Goal: Use online tool/utility: Utilize a website feature to perform a specific function

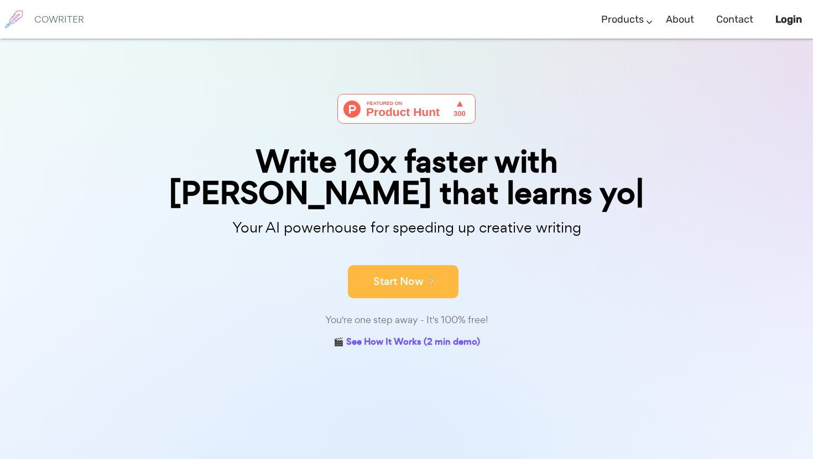
click at [408, 265] on button "Start Now" at bounding box center [403, 281] width 111 height 33
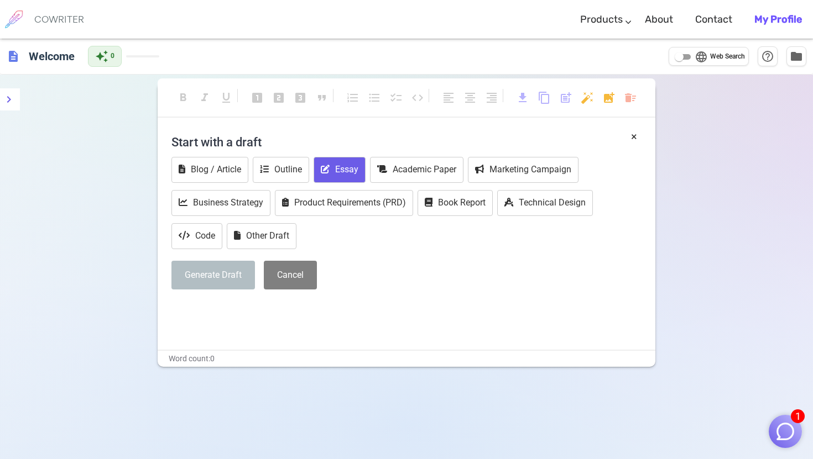
click at [346, 169] on button "Essay" at bounding box center [340, 170] width 52 height 26
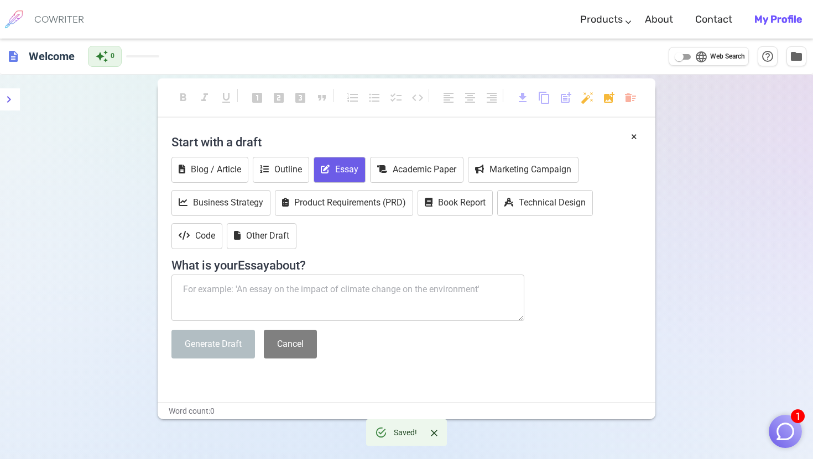
click at [315, 292] on textarea at bounding box center [347, 298] width 353 height 46
click at [326, 301] on textarea at bounding box center [347, 298] width 353 height 46
paste textarea "📝 Instructions for CoWriter: Gymshark AI Marketing Assignment Goal: Write a pro…"
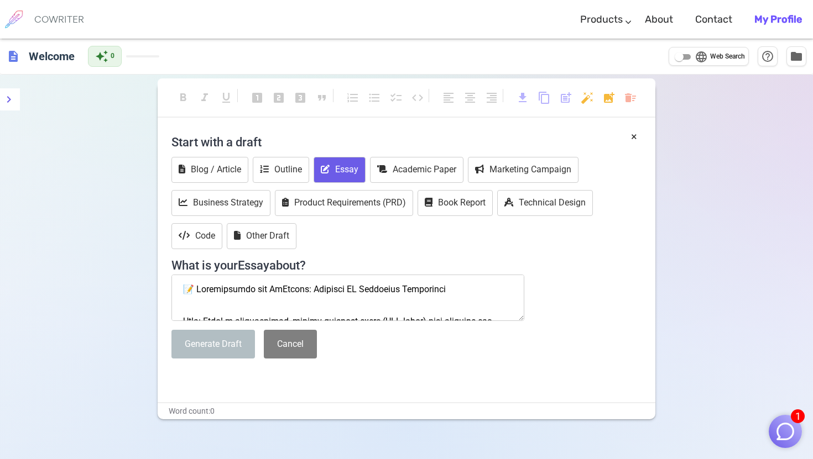
scroll to position [2029, 0]
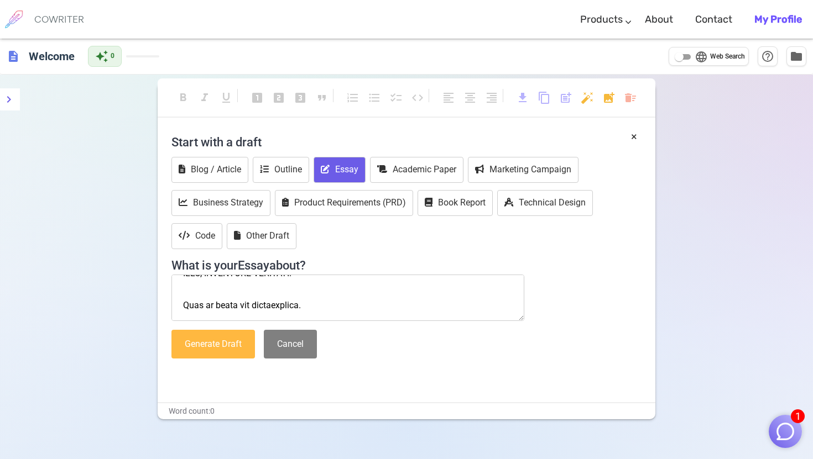
type textarea "📝 Instructions for CoWriter: Gymshark AI Marketing Assignment Goal: Write a pro…"
click at [252, 345] on button "Generate Draft" at bounding box center [212, 344] width 83 height 29
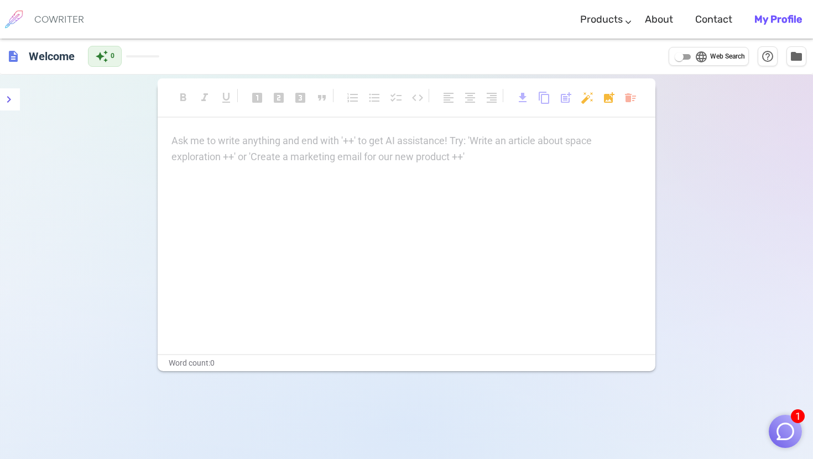
click at [341, 133] on p "Ask me to write anything and end with '++' to get AI assistance! Try: 'Write an…" at bounding box center [406, 141] width 470 height 16
click at [331, 150] on div "Ask me to write anything and end with '++' to get AI assistance! Try: 'Write an…" at bounding box center [406, 149] width 470 height 32
click at [433, 433] on icon "Close" at bounding box center [434, 433] width 7 height 7
click at [248, 155] on div "Ask me to write anything and end with '++' to get AI assistance! Try: 'Write an…" at bounding box center [406, 149] width 470 height 32
click at [669, 148] on div "format_bold format_italic format_underlined looks_one looks_two looks_3 format_…" at bounding box center [406, 304] width 813 height 459
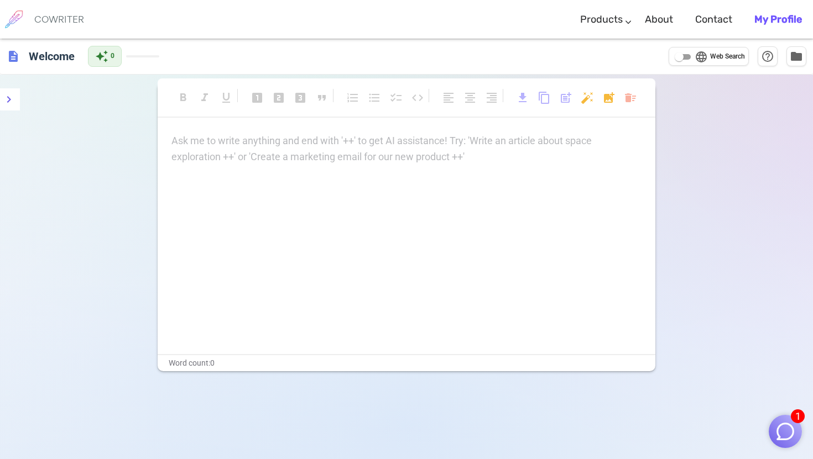
click at [497, 209] on div "Ask me to write anything and end with '++' to get AI assistance! Try: 'Write an…" at bounding box center [407, 243] width 498 height 221
click at [465, 112] on div "format_bold format_italic format_underlined looks_one looks_two looks_3 format_…" at bounding box center [407, 102] width 498 height 29
click at [462, 137] on p "Ask me to write anything and end with '++' to get AI assistance! Try: 'Write an…" at bounding box center [406, 141] width 470 height 16
